Goal: Check status: Check status

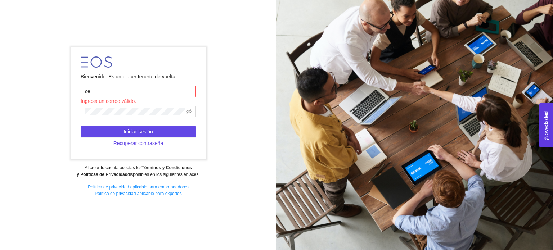
type input "[PERSON_NAME][DOMAIN_NAME][EMAIL_ADDRESS][DOMAIN_NAME]"
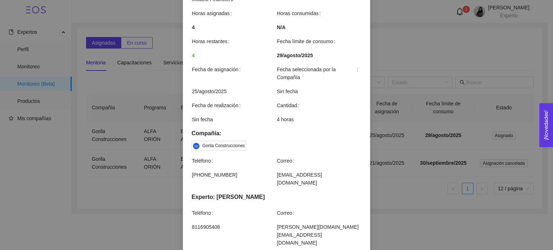
scroll to position [216, 0]
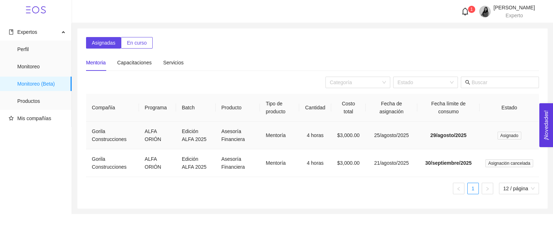
click at [269, 134] on td "Mentoría" at bounding box center [279, 136] width 39 height 28
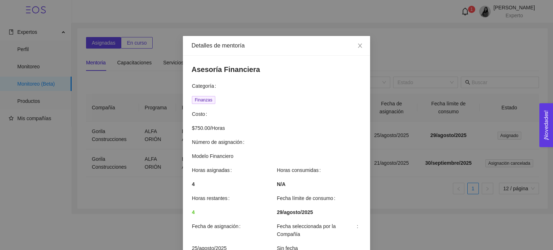
scroll to position [216, 0]
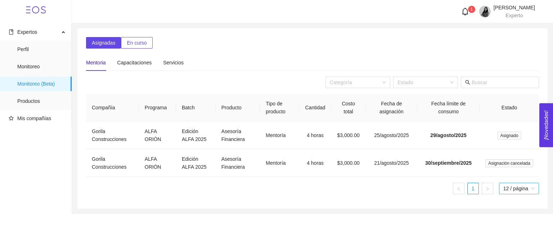
click at [514, 188] on span "12 / página" at bounding box center [518, 188] width 31 height 11
click at [358, 200] on div "Compañía Programa Batch Producto Tipo de producto Cantidad Costo total Fecha de…" at bounding box center [312, 147] width 453 height 106
click at [101, 133] on td "Gorila Construcciones" at bounding box center [112, 136] width 53 height 28
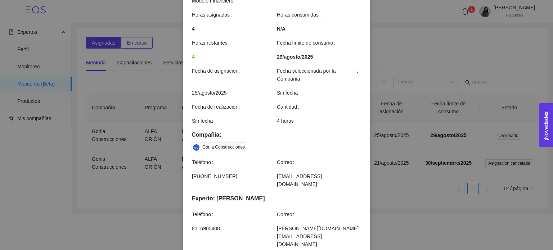
scroll to position [216, 0]
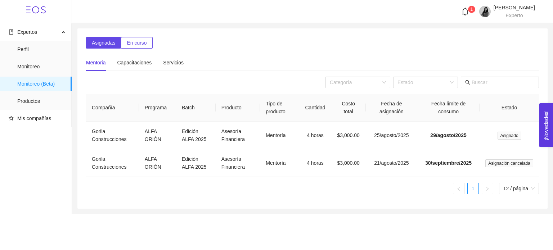
click at [461, 10] on icon "bell" at bounding box center [465, 12] width 8 height 8
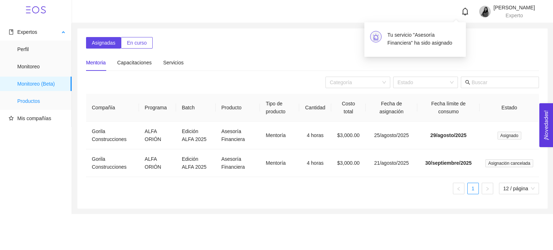
click at [39, 97] on span "Productos" at bounding box center [41, 101] width 49 height 14
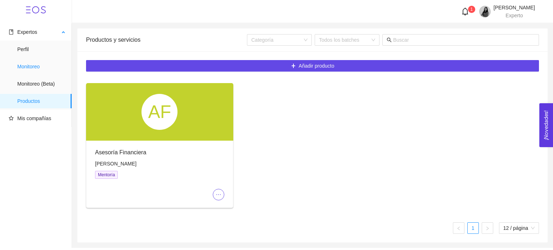
click at [27, 67] on span "Monitoreo" at bounding box center [41, 66] width 49 height 14
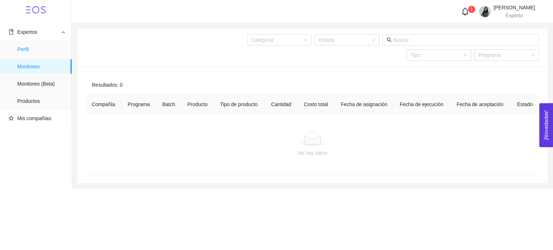
click at [26, 54] on span "Perfil" at bounding box center [41, 49] width 49 height 14
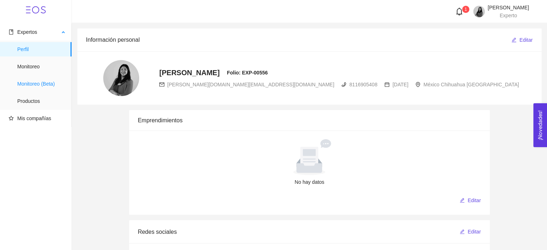
click at [41, 82] on span "Monitoreo (Beta)" at bounding box center [41, 84] width 49 height 14
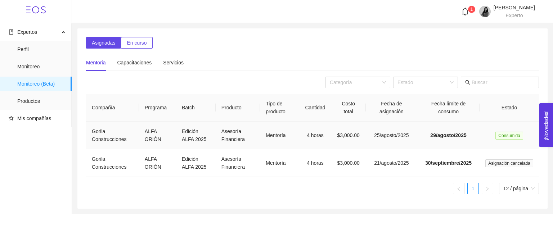
click at [478, 136] on td "29/agosto/2025" at bounding box center [448, 136] width 62 height 28
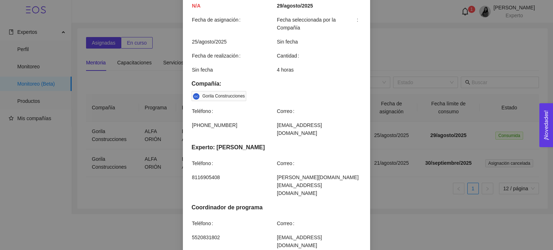
scroll to position [216, 0]
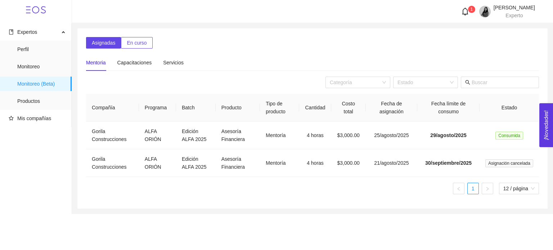
scroll to position [180, 0]
click at [507, 136] on span "Consumida" at bounding box center [509, 136] width 28 height 8
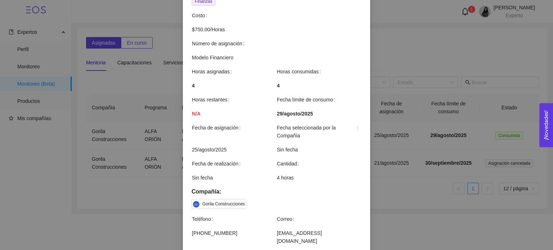
scroll to position [216, 0]
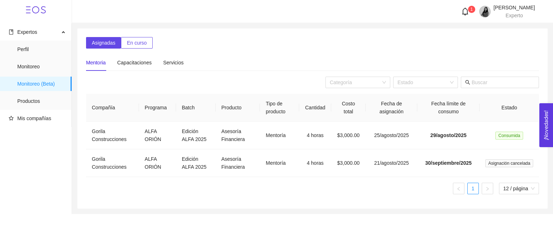
click at [462, 12] on icon "bell" at bounding box center [465, 12] width 6 height 8
click at [499, 3] on header "Cecilia Castro Cárdenas Experto" at bounding box center [312, 11] width 481 height 23
click at [500, 9] on span "Cecilia Castro Cárdenas" at bounding box center [513, 8] width 41 height 6
click at [501, 68] on li "Cerrar sesión" at bounding box center [502, 72] width 62 height 14
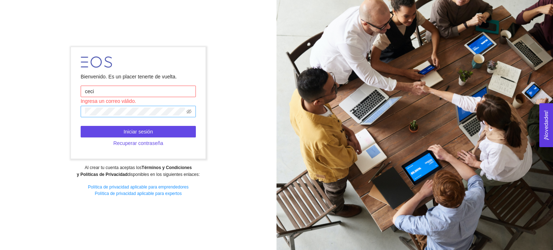
type input "[PERSON_NAME][DOMAIN_NAME][EMAIL_ADDRESS][DOMAIN_NAME]"
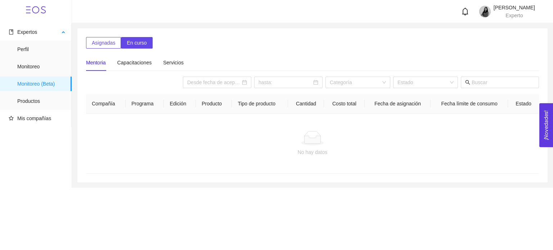
click at [47, 87] on span "Monitoreo (Beta)" at bounding box center [41, 84] width 49 height 14
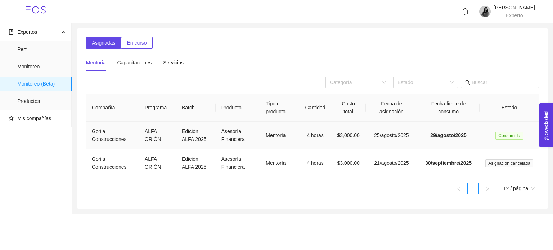
click at [446, 131] on td "29/agosto/2025" at bounding box center [448, 136] width 62 height 28
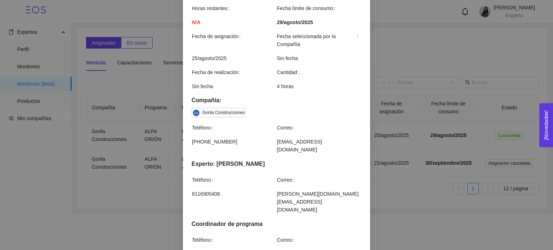
scroll to position [216, 0]
